Goal: Information Seeking & Learning: Learn about a topic

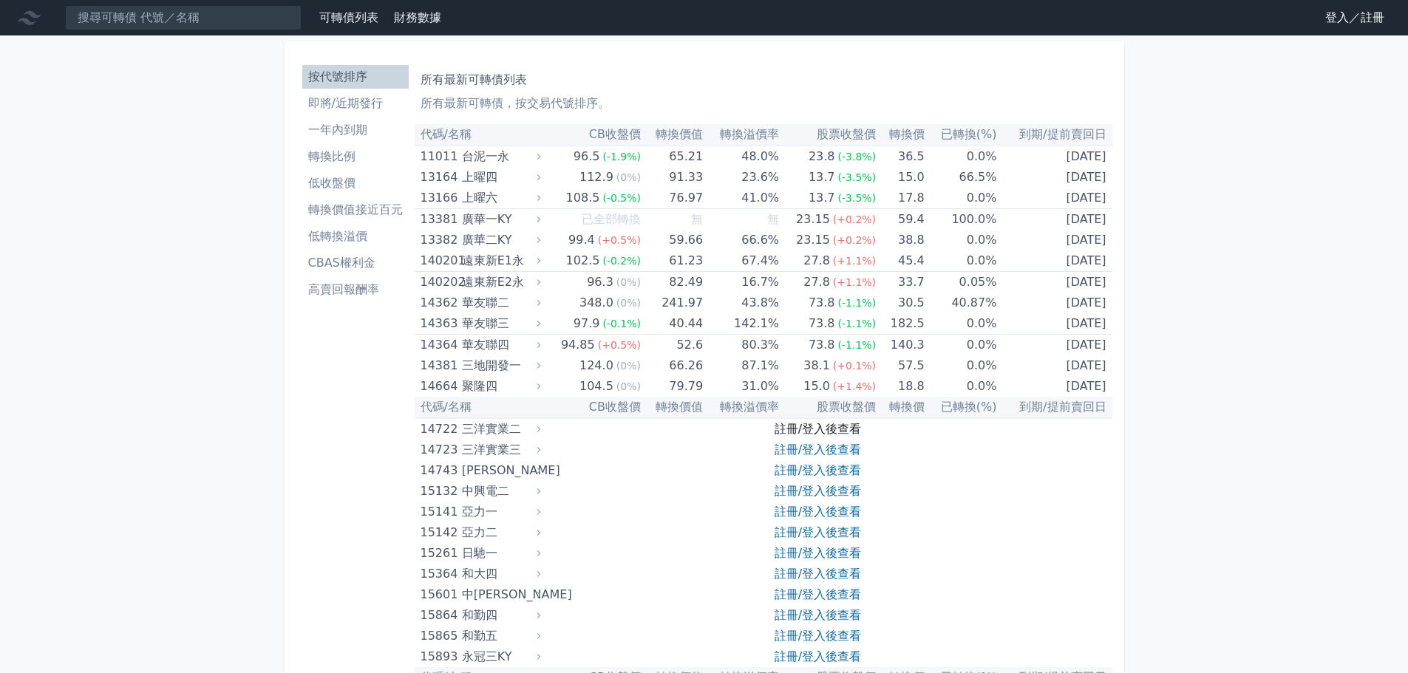
click at [817, 429] on link "註冊/登入後查看" at bounding box center [818, 429] width 86 height 14
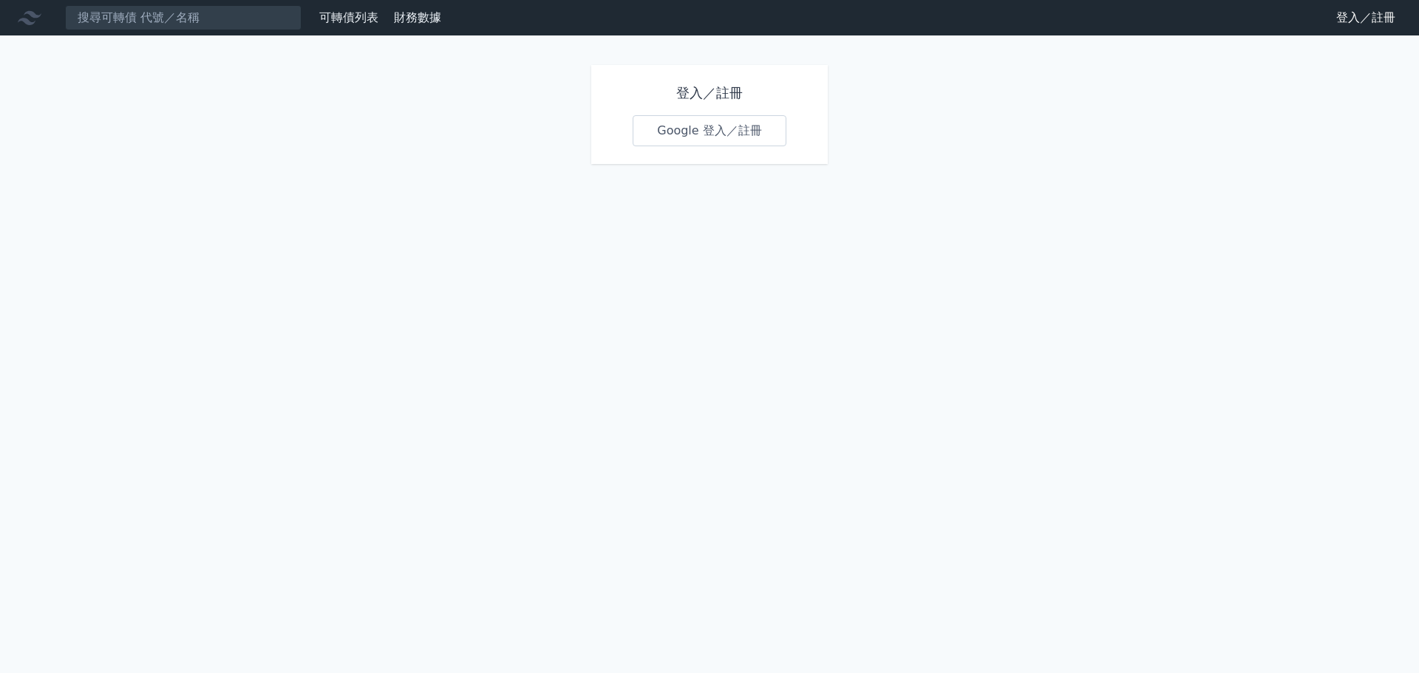
click at [704, 135] on link "Google 登入／註冊" at bounding box center [710, 130] width 154 height 31
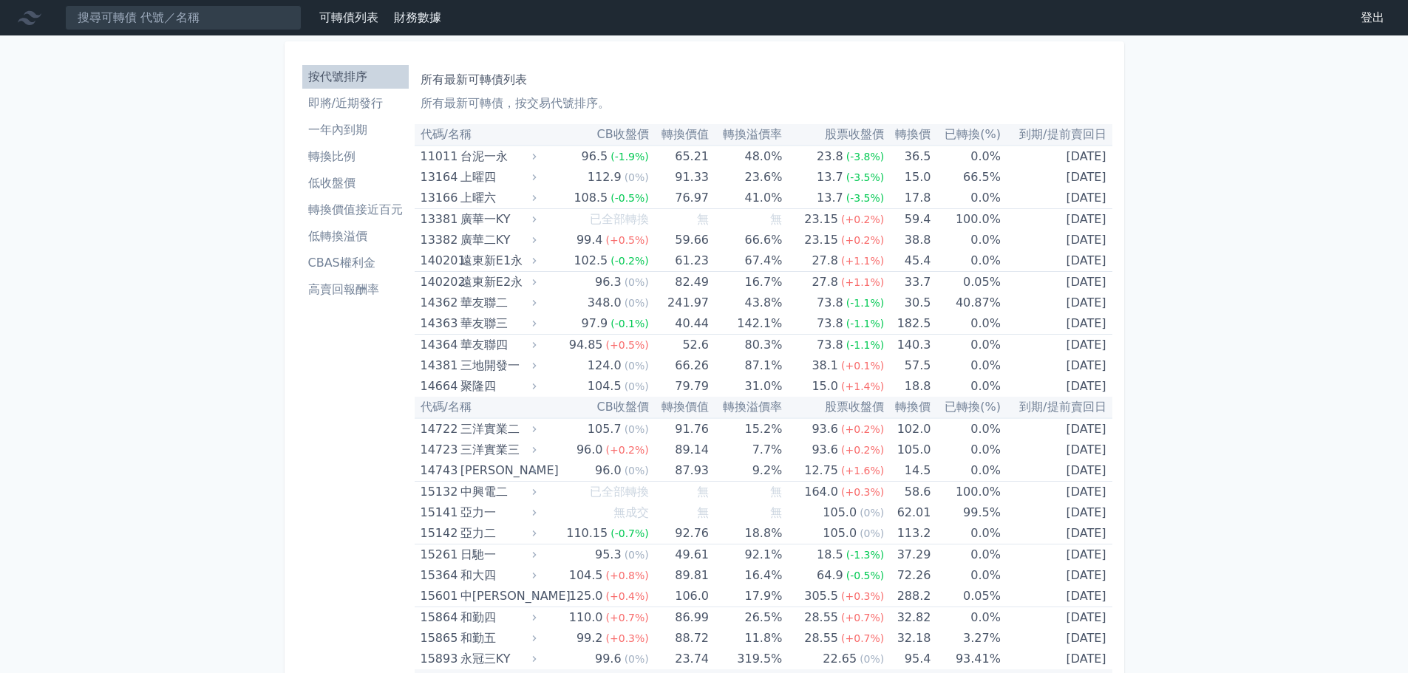
click at [347, 267] on li "CBAS權利金" at bounding box center [355, 263] width 106 height 18
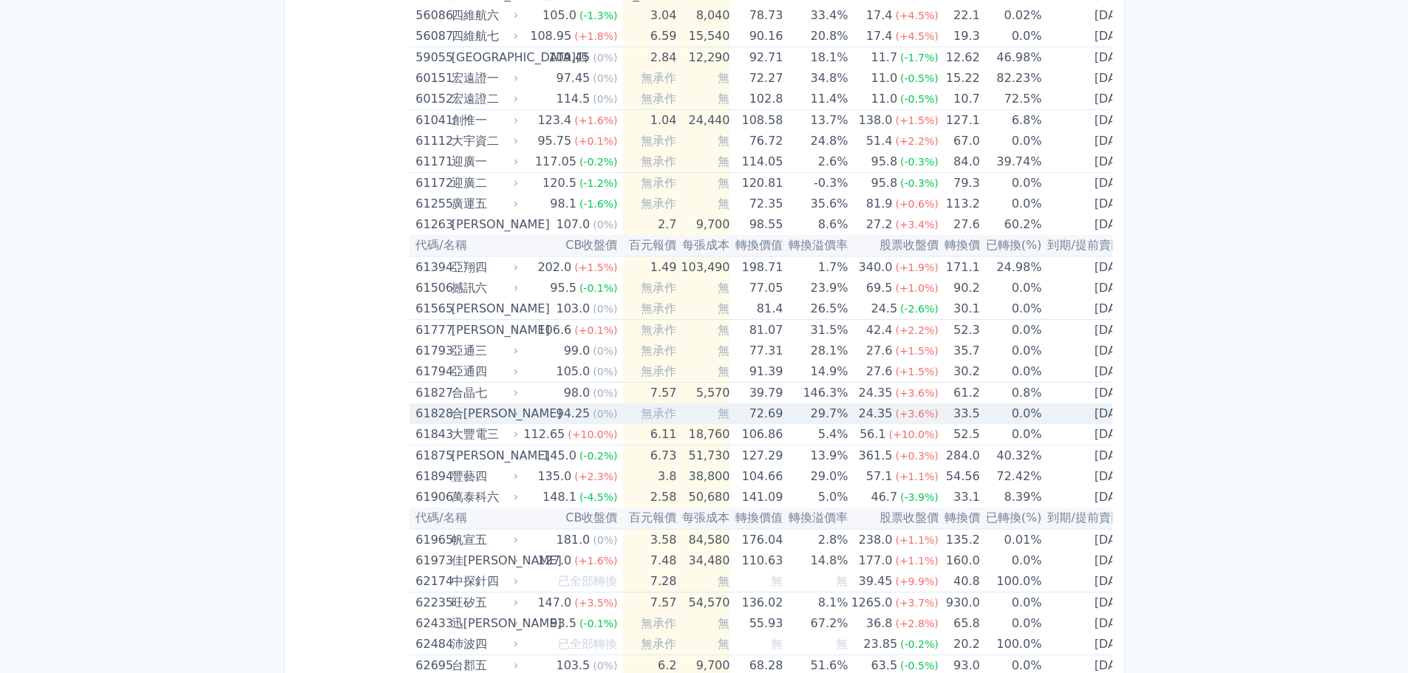
scroll to position [5617, 0]
